Goal: Find specific page/section: Find specific page/section

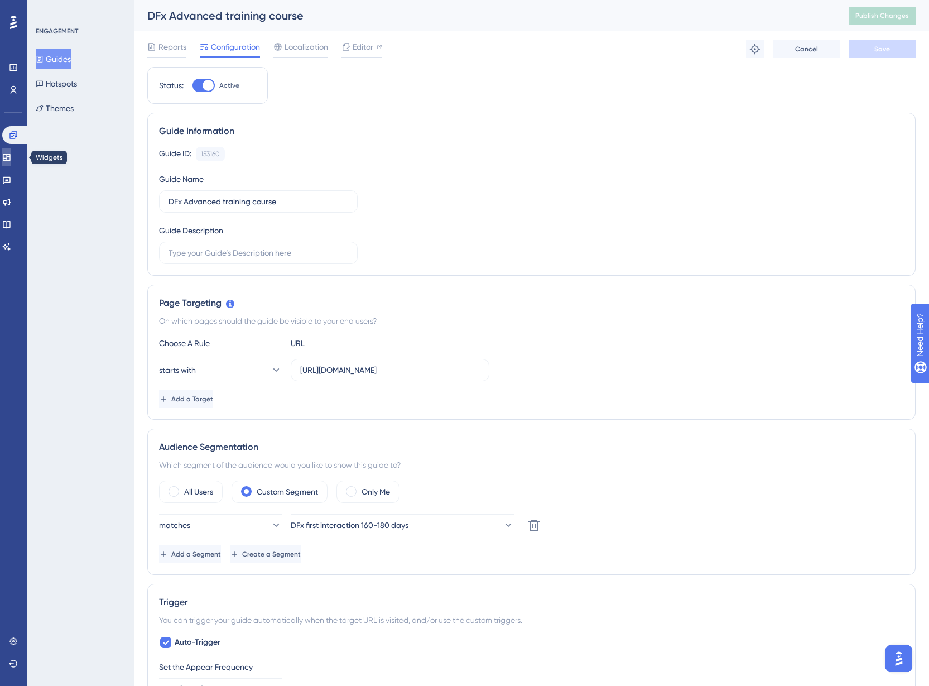
click at [11, 157] on icon at bounding box center [6, 157] width 9 height 9
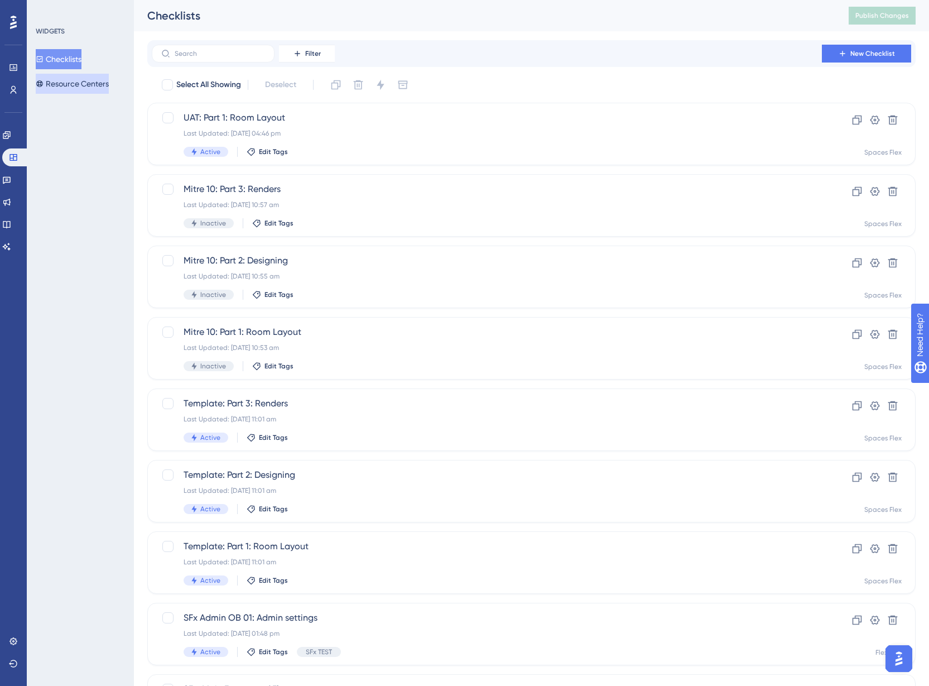
click at [68, 85] on button "Resource Centers" at bounding box center [72, 84] width 73 height 20
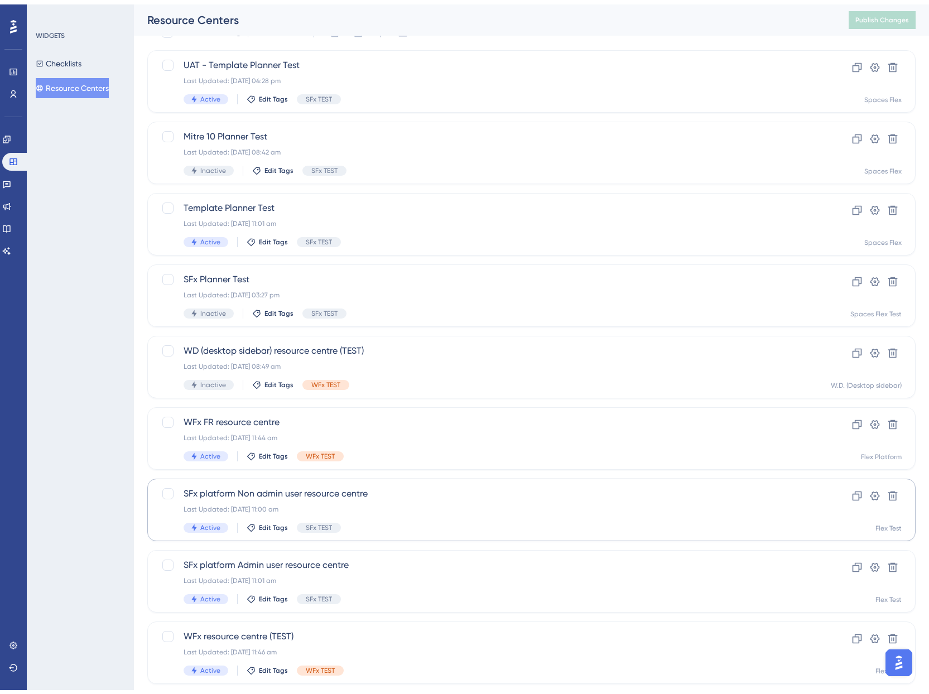
scroll to position [172, 0]
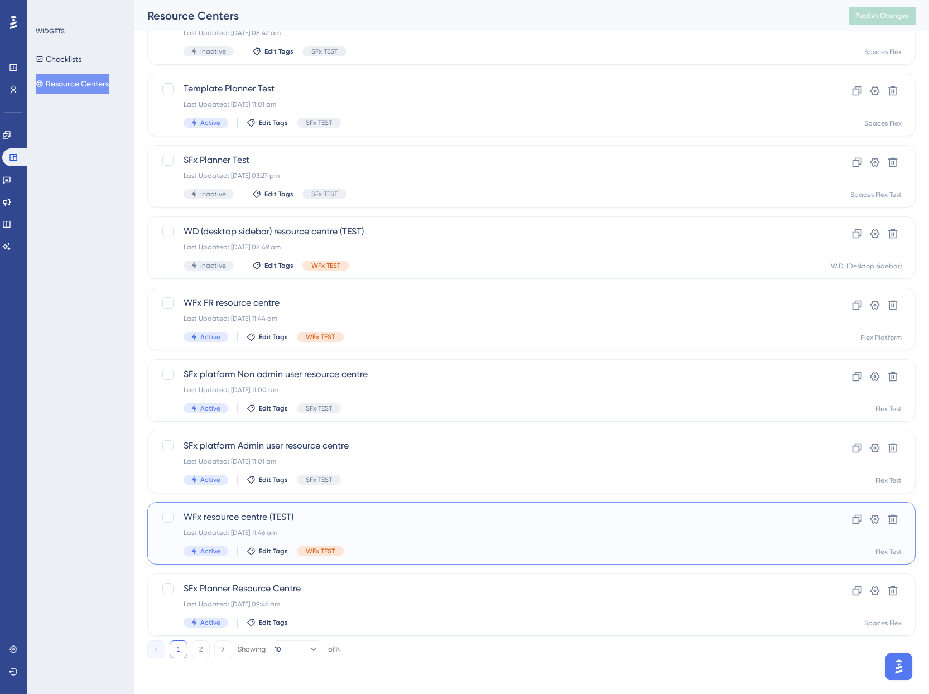
click at [414, 538] on div "WFx resource centre (TEST) Last Updated: [DATE] 11:46 am Active Edit Tags WFx T…" at bounding box center [487, 534] width 607 height 46
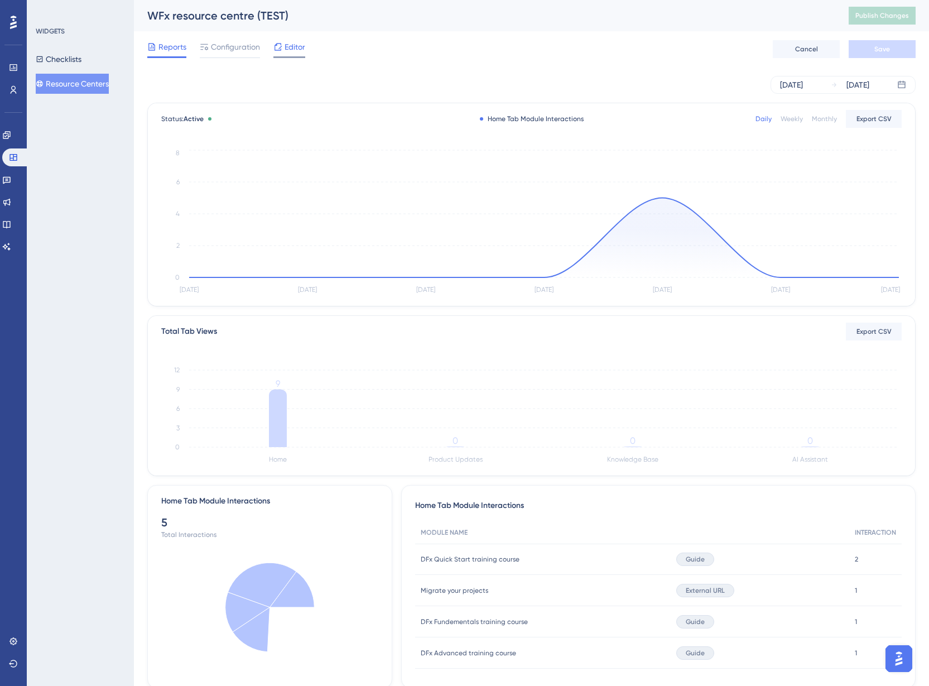
click at [276, 41] on div at bounding box center [277, 46] width 9 height 13
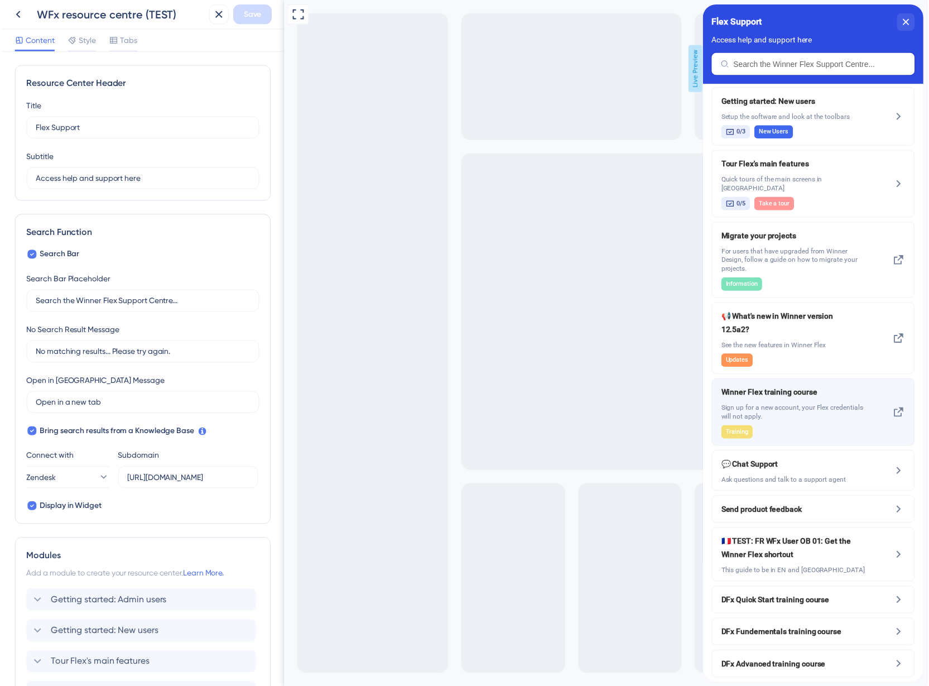
scroll to position [85, 0]
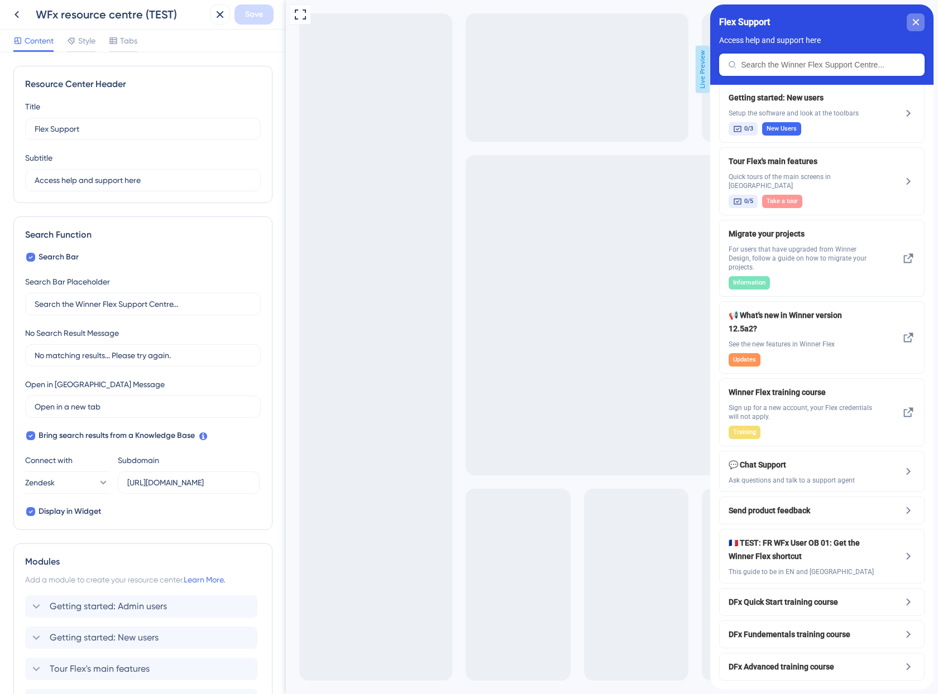
click at [921, 21] on div "close resource center" at bounding box center [915, 22] width 18 height 18
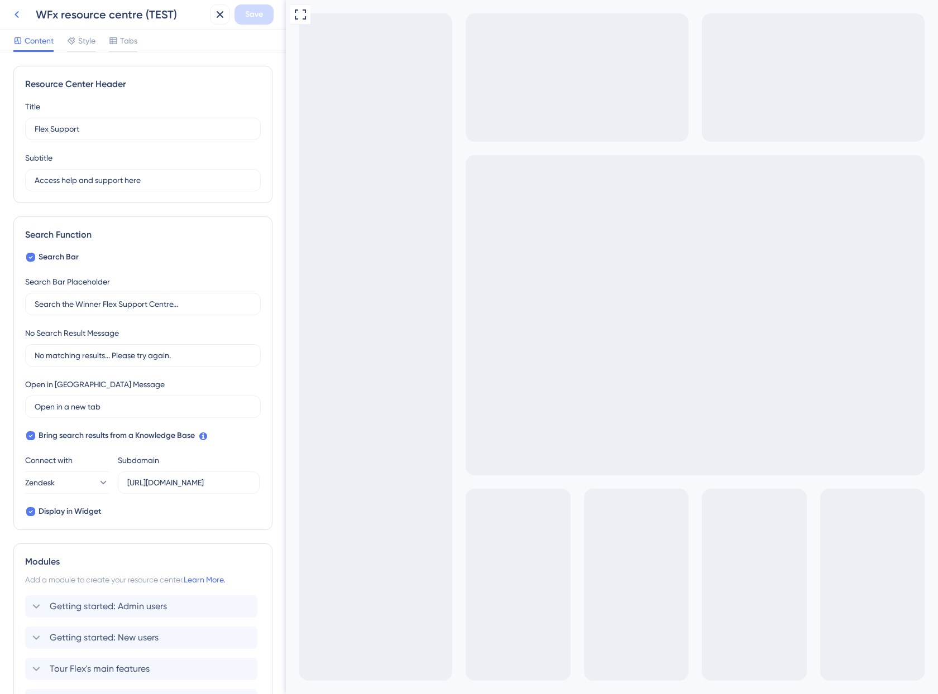
click at [18, 14] on icon at bounding box center [16, 14] width 13 height 13
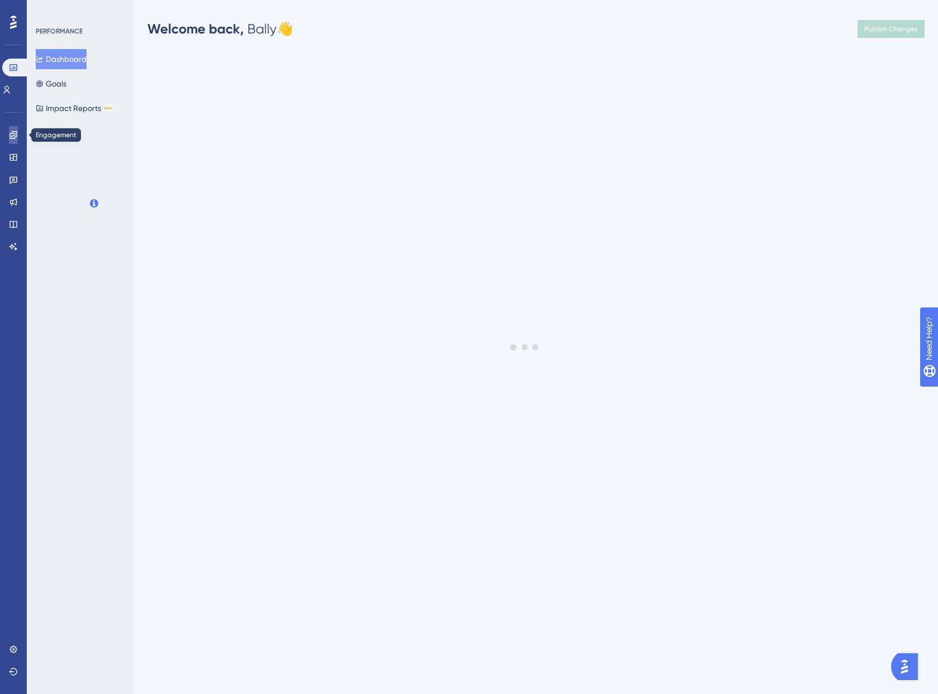
click at [18, 135] on link at bounding box center [13, 135] width 9 height 18
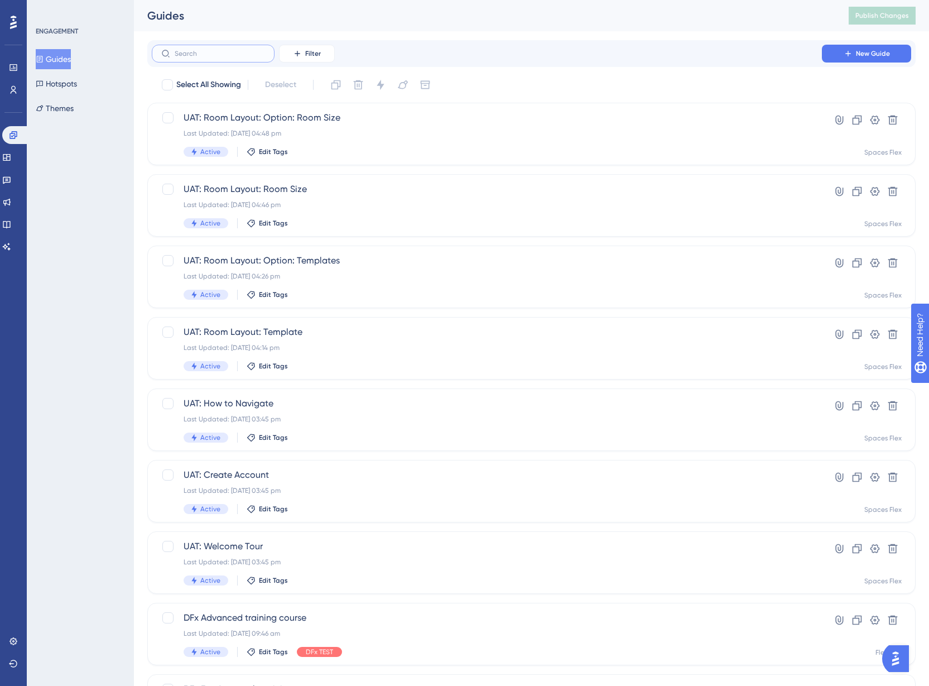
click at [243, 53] on input "text" at bounding box center [220, 54] width 90 height 8
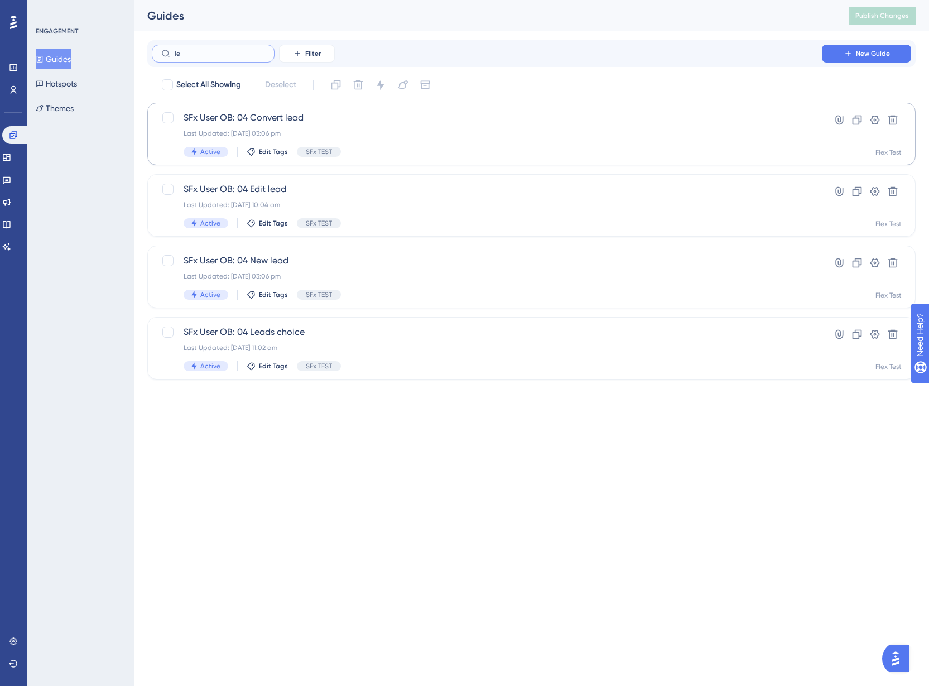
type input "l"
